Goal: Information Seeking & Learning: Learn about a topic

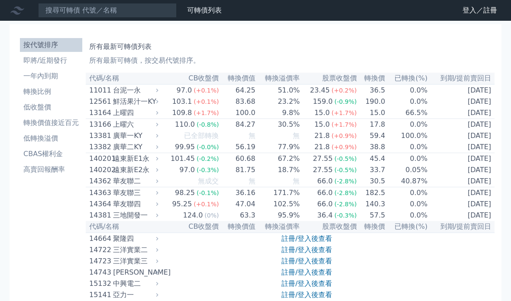
click at [53, 152] on li "CBAS權利金" at bounding box center [51, 154] width 62 height 10
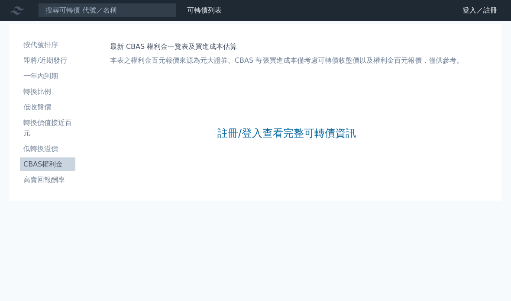
click at [272, 133] on link "註冊/登入查看完整可轉債資訊" at bounding box center [286, 133] width 139 height 14
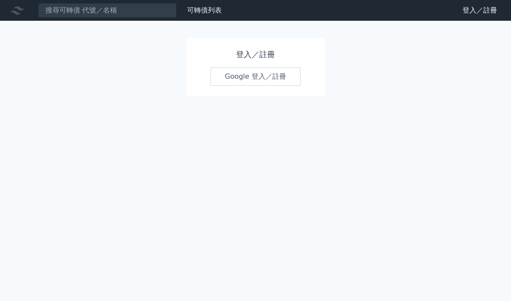
click at [285, 76] on link "Google 登入／註冊" at bounding box center [255, 77] width 90 height 18
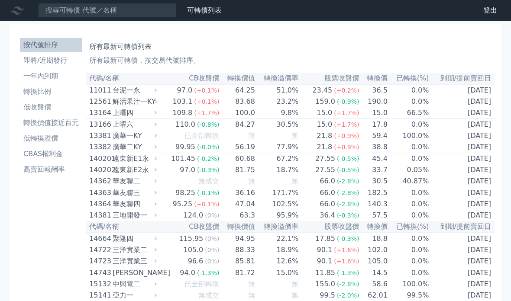
click at [51, 155] on li "CBAS權利金" at bounding box center [51, 154] width 62 height 10
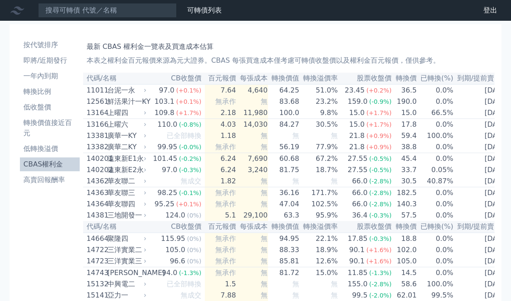
click at [52, 159] on li "CBAS權利金" at bounding box center [50, 164] width 60 height 10
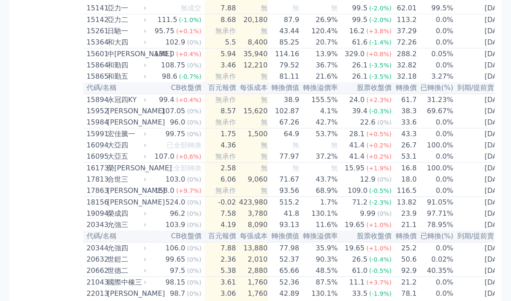
scroll to position [288, 0]
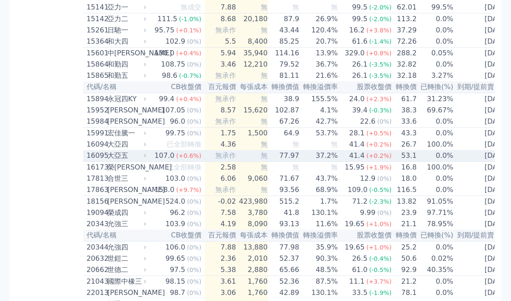
click at [113, 161] on div "大亞五" at bounding box center [125, 156] width 37 height 10
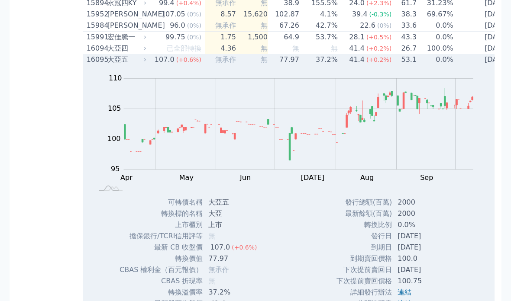
scroll to position [385, 0]
click at [106, 65] on div "16095 大亞五" at bounding box center [115, 59] width 56 height 10
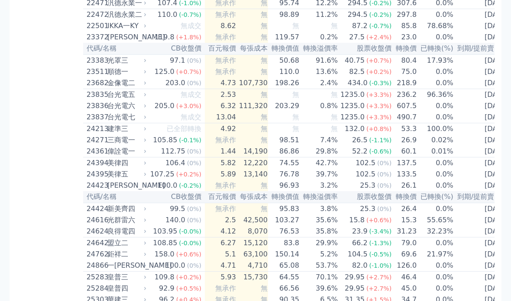
scroll to position [625, 0]
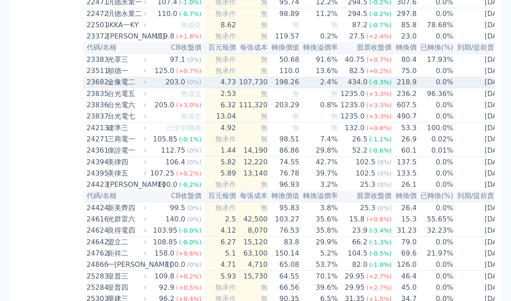
click at [115, 88] on div "金像電二" at bounding box center [125, 83] width 37 height 10
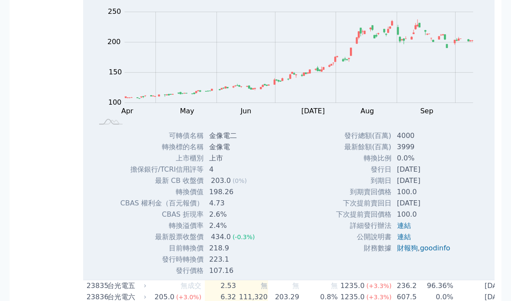
scroll to position [714, 0]
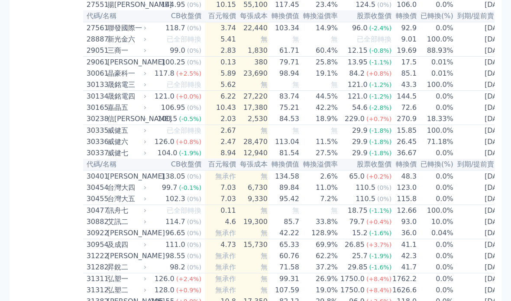
scroll to position [1104, 0]
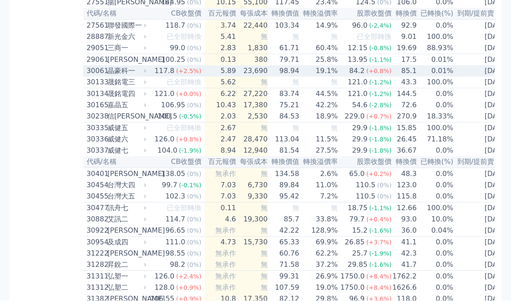
click at [115, 77] on div "晶豪科一" at bounding box center [125, 71] width 37 height 10
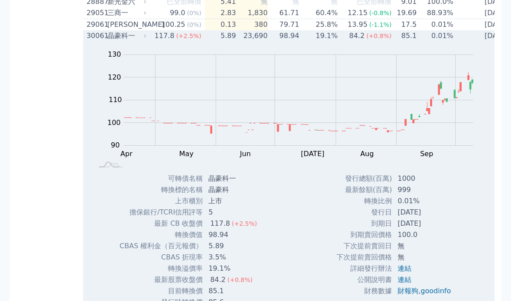
scroll to position [1148, 0]
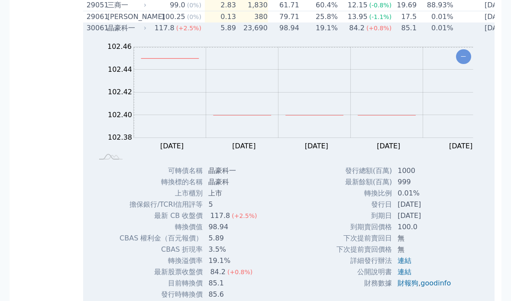
click at [112, 33] on div "晶豪科一" at bounding box center [125, 28] width 37 height 10
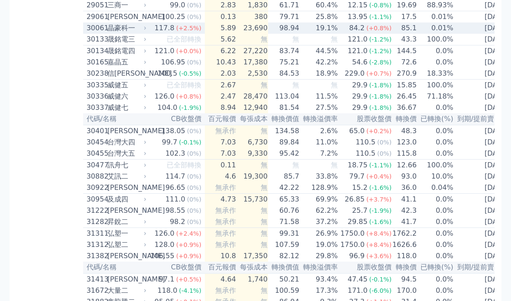
click at [113, 33] on div "晶豪科一" at bounding box center [125, 28] width 37 height 10
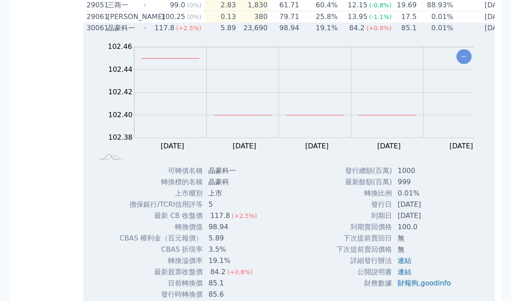
click at [471, 252] on div "Zoom Out 102.46 85 90 102.46 102.44 102.42 102.40 102.38 102.36 80 70 L Apr May…" at bounding box center [288, 173] width 411 height 278
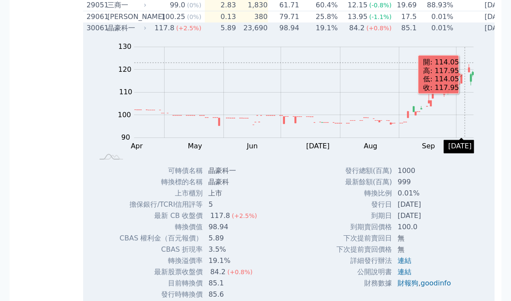
click at [468, 284] on div "Zoom Out 102.46 85 90 102.46 140 130 120 110 100 80 70 L Apr May [DATE] Oct Sep…" at bounding box center [288, 173] width 411 height 278
click at [470, 267] on div "Zoom Out 102.46 85 90 102.46 140 130 120 110 100 80 70 L Apr May [DATE] Oct Sep…" at bounding box center [288, 173] width 411 height 278
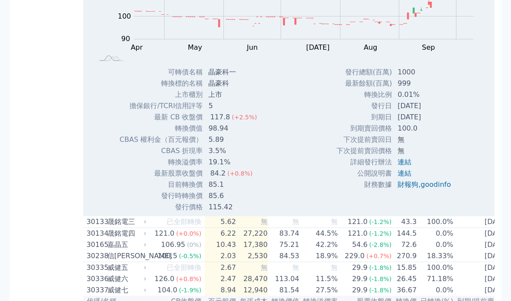
scroll to position [1246, 0]
click at [427, 189] on link "goodinfo" at bounding box center [436, 185] width 30 height 8
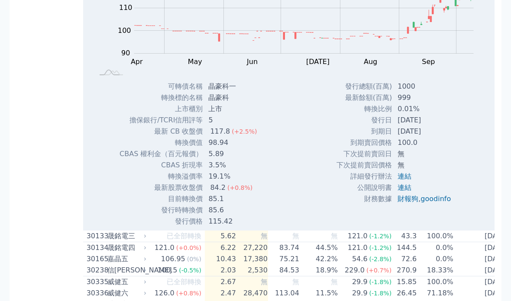
scroll to position [1240, 0]
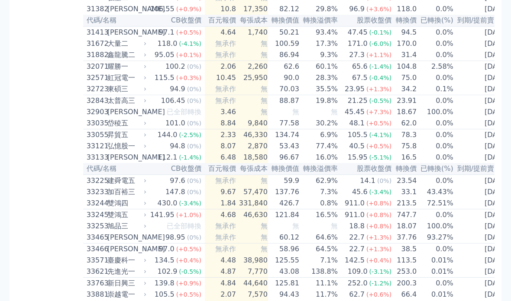
scroll to position [1395, 0]
click at [118, 140] on div "昇貿五" at bounding box center [125, 135] width 37 height 10
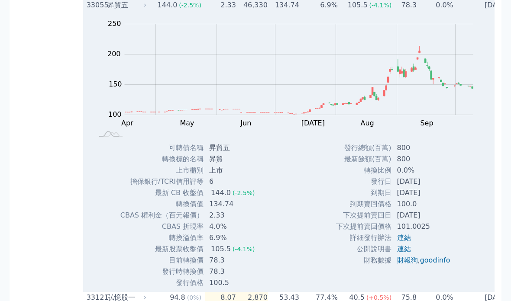
scroll to position [1525, 0]
click at [113, 10] on div "昇貿五" at bounding box center [125, 5] width 37 height 10
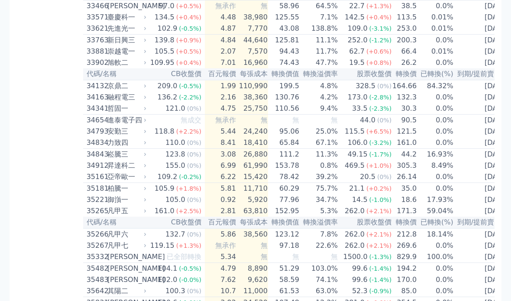
scroll to position [1642, 0]
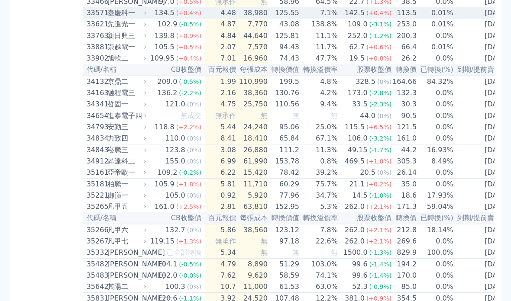
click at [115, 19] on div "臺慶科一" at bounding box center [125, 13] width 37 height 10
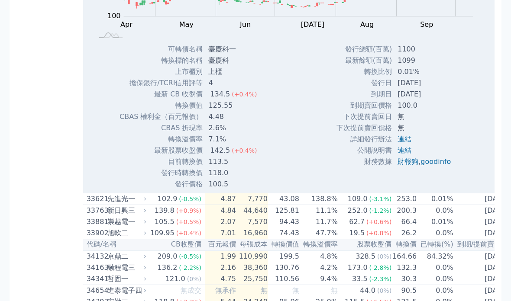
scroll to position [1756, 0]
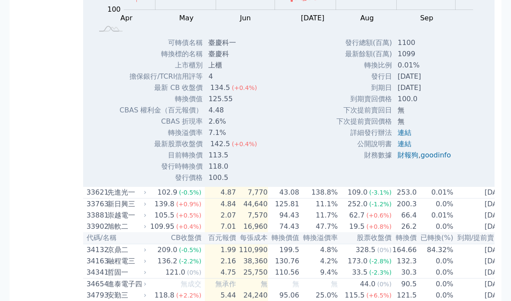
click at [431, 159] on link "goodinfo" at bounding box center [436, 155] width 30 height 8
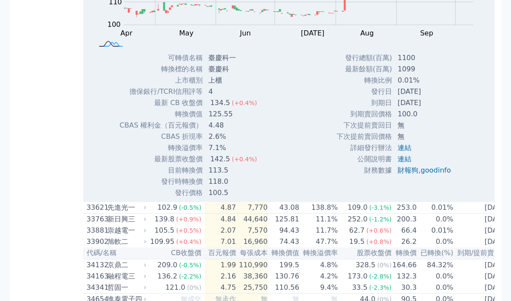
scroll to position [1709, 0]
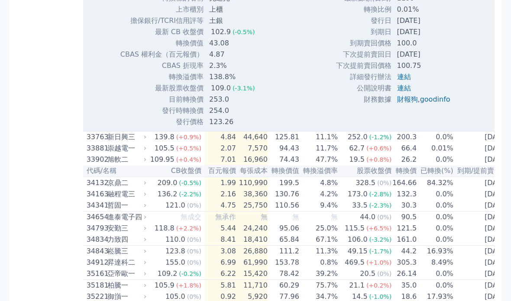
click at [431, 104] on link "goodinfo" at bounding box center [435, 100] width 30 height 8
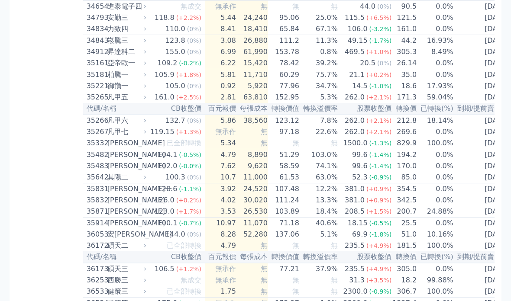
scroll to position [1752, 0]
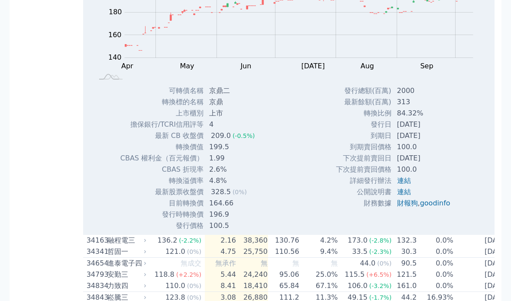
scroll to position [1776, 0]
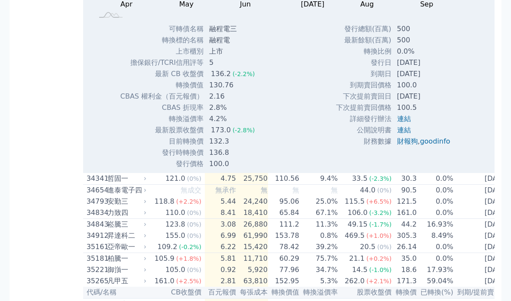
scroll to position [1852, 0]
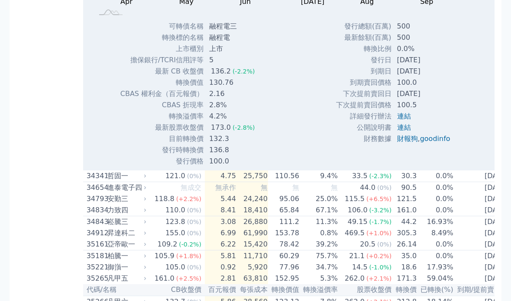
click at [433, 143] on link "goodinfo" at bounding box center [435, 139] width 30 height 8
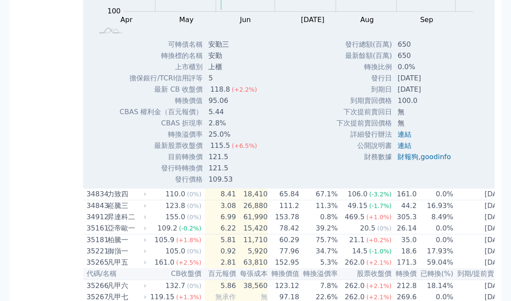
scroll to position [1872, 0]
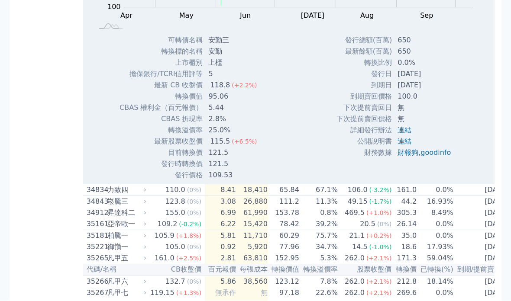
click at [435, 157] on link "goodinfo" at bounding box center [436, 153] width 30 height 8
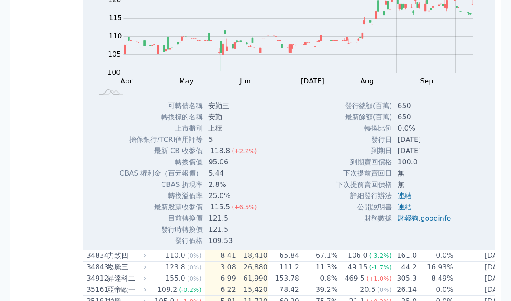
scroll to position [1794, 0]
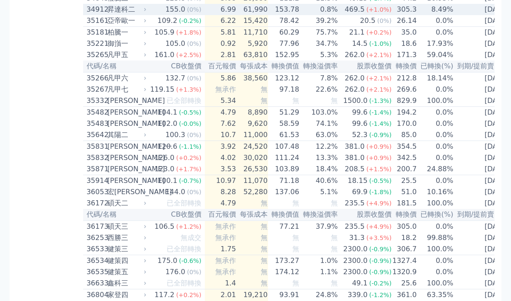
click at [111, 15] on div "昇達科二" at bounding box center [125, 9] width 37 height 10
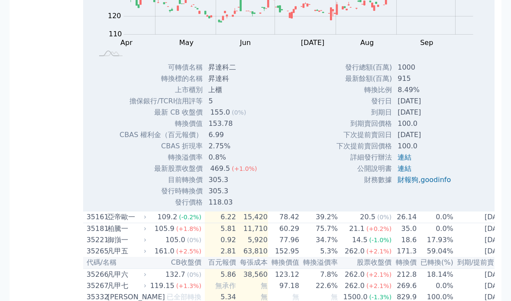
scroll to position [1881, 0]
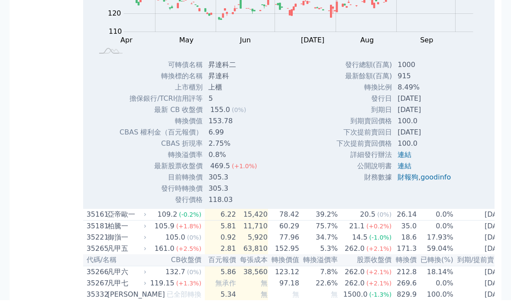
click at [440, 182] on link "goodinfo" at bounding box center [436, 178] width 30 height 8
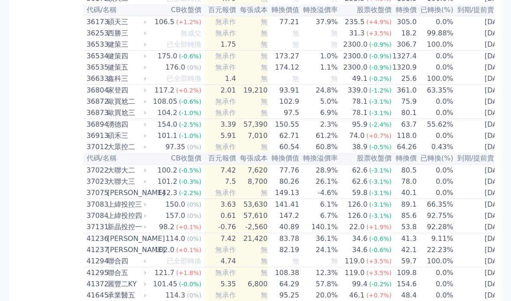
scroll to position [2000, 0]
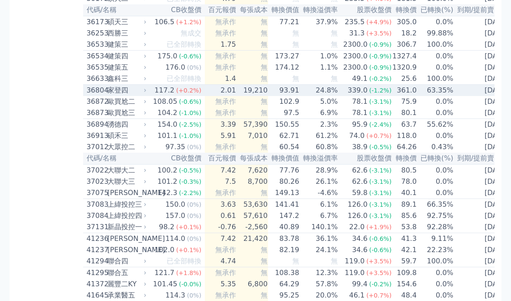
click at [115, 96] on div "家登四" at bounding box center [125, 90] width 37 height 10
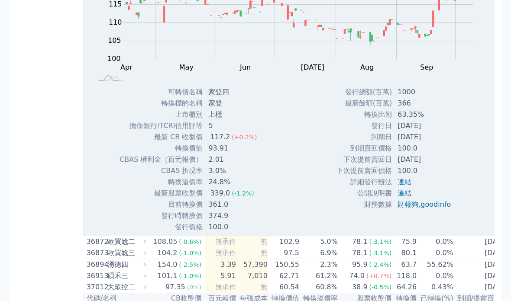
scroll to position [2158, 0]
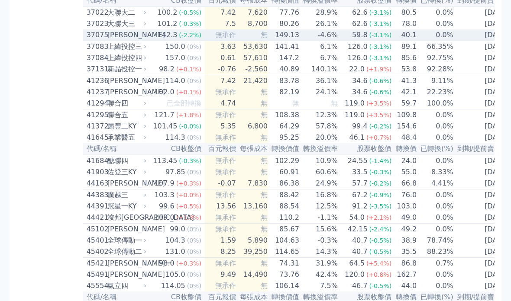
click at [113, 40] on div "[PERSON_NAME]" at bounding box center [125, 35] width 37 height 10
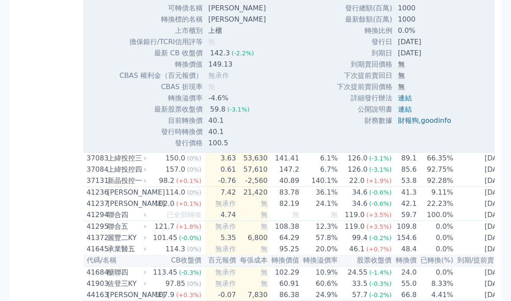
scroll to position [2327, 0]
click at [427, 125] on link "goodinfo" at bounding box center [436, 121] width 30 height 8
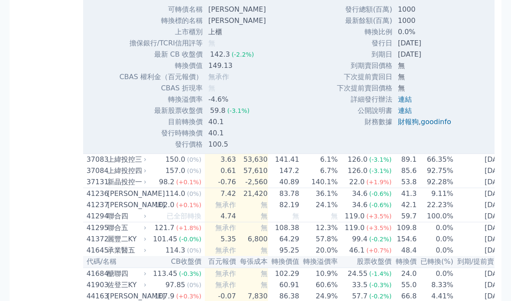
scroll to position [2261, 0]
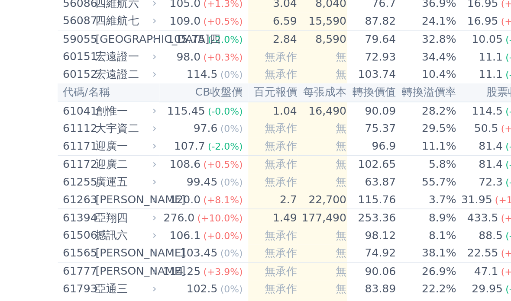
scroll to position [2903, 0]
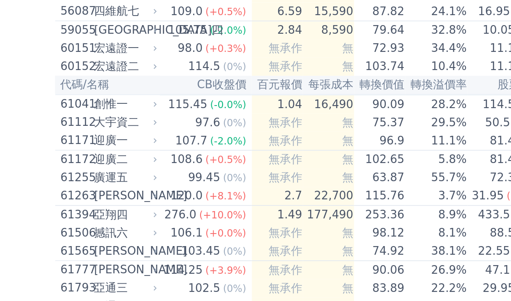
click at [107, 15] on div "中磊七" at bounding box center [125, 9] width 37 height 10
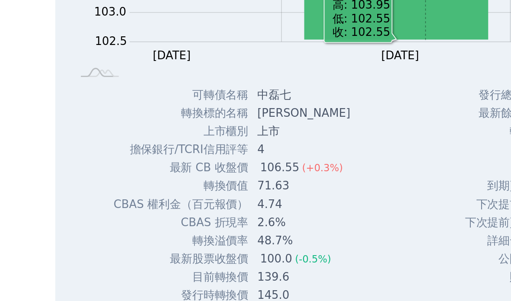
click at [107, 15] on div "中磊七" at bounding box center [125, 9] width 37 height 10
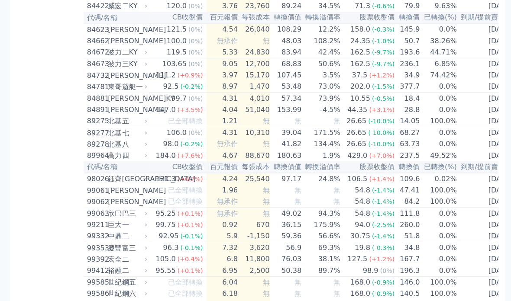
scroll to position [4667, 0]
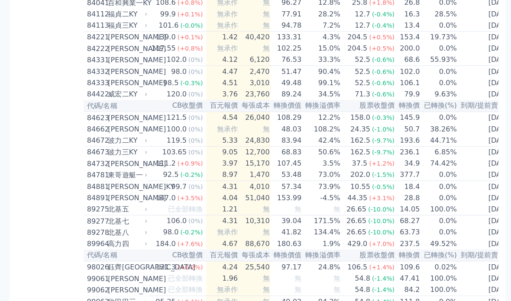
scroll to position [4861, 0]
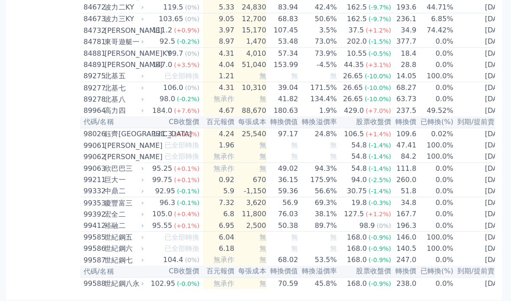
scroll to position [4958, 0]
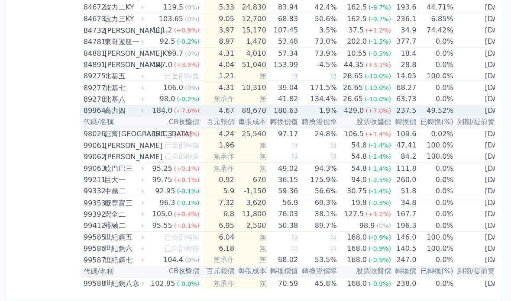
click at [108, 115] on div "高力四" at bounding box center [125, 110] width 37 height 10
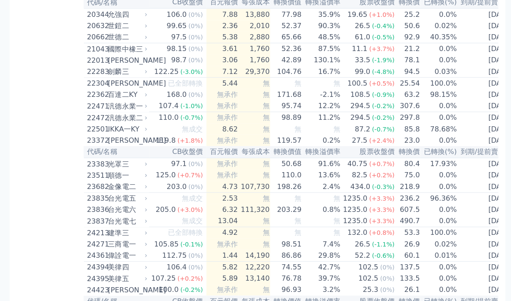
scroll to position [522, 0]
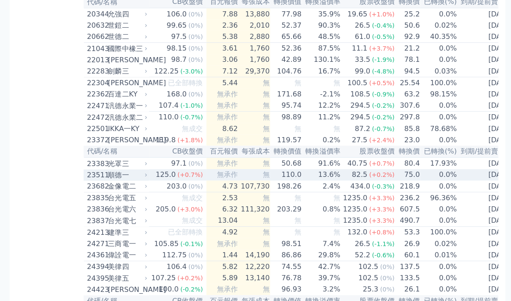
click at [106, 179] on div "23511 [PERSON_NAME]" at bounding box center [115, 173] width 56 height 10
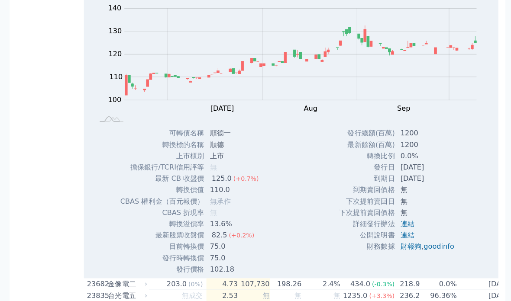
scroll to position [707, 0]
click at [432, 249] on link "goodinfo" at bounding box center [436, 244] width 30 height 8
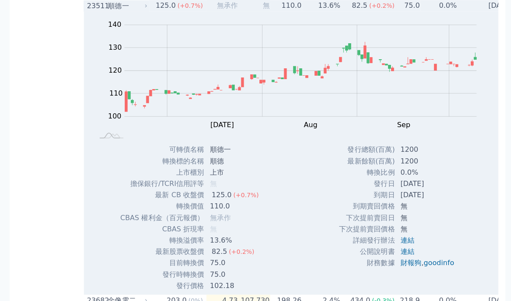
scroll to position [690, 0]
click at [123, 11] on div "順德一" at bounding box center [125, 6] width 37 height 10
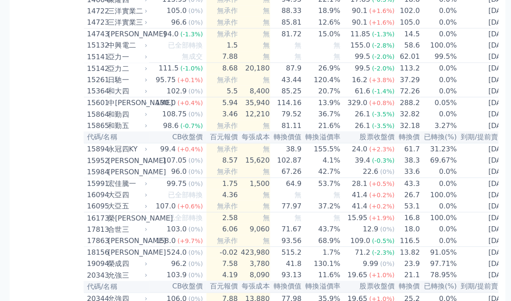
scroll to position [238, 0]
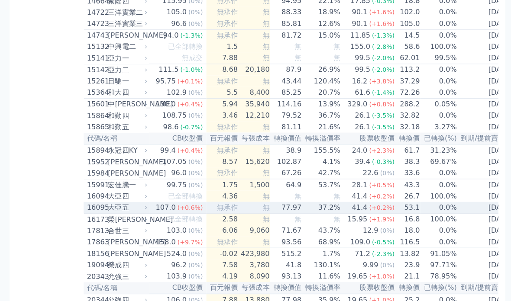
click at [120, 211] on div "大亞五" at bounding box center [125, 206] width 37 height 10
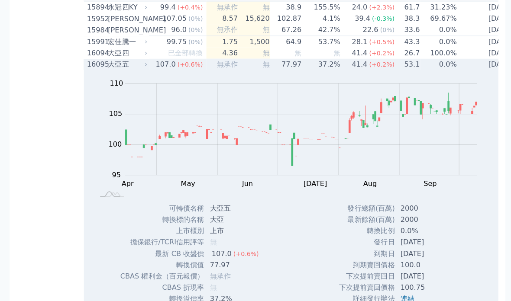
scroll to position [381, 0]
click at [117, 69] on div "大亞五" at bounding box center [125, 63] width 37 height 10
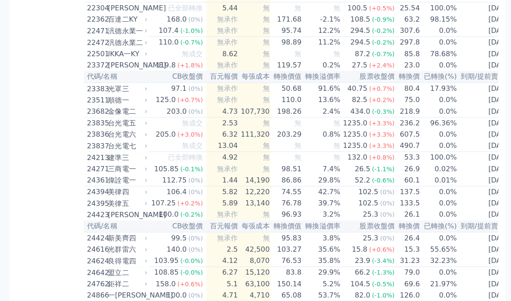
scroll to position [597, 0]
